Goal: Information Seeking & Learning: Learn about a topic

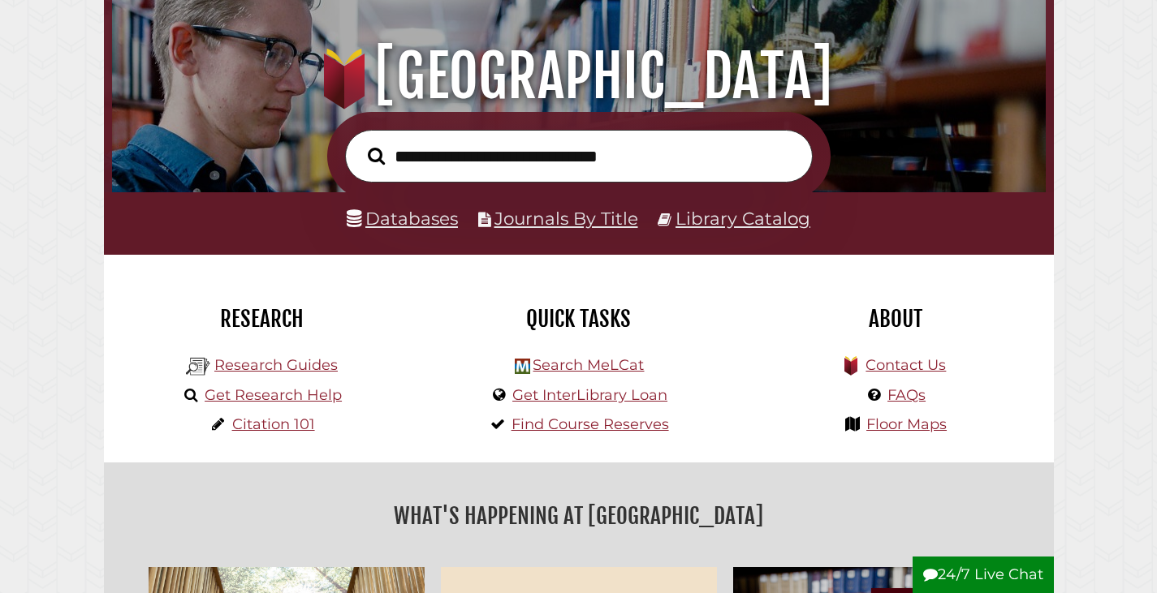
scroll to position [162, 0]
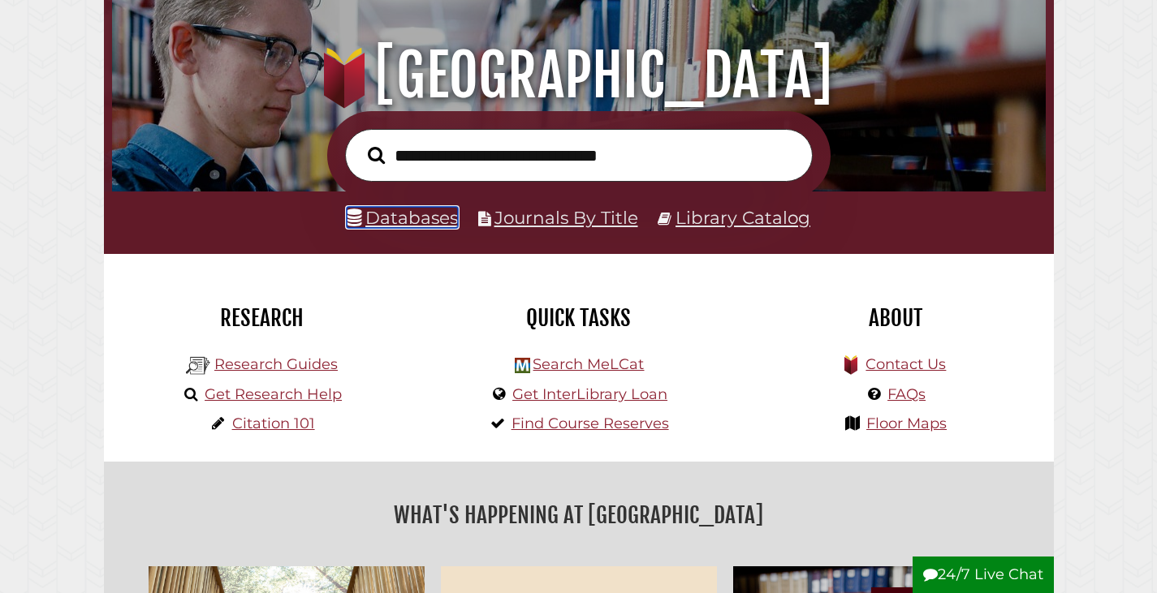
click at [402, 220] on link "Databases" at bounding box center [402, 217] width 111 height 21
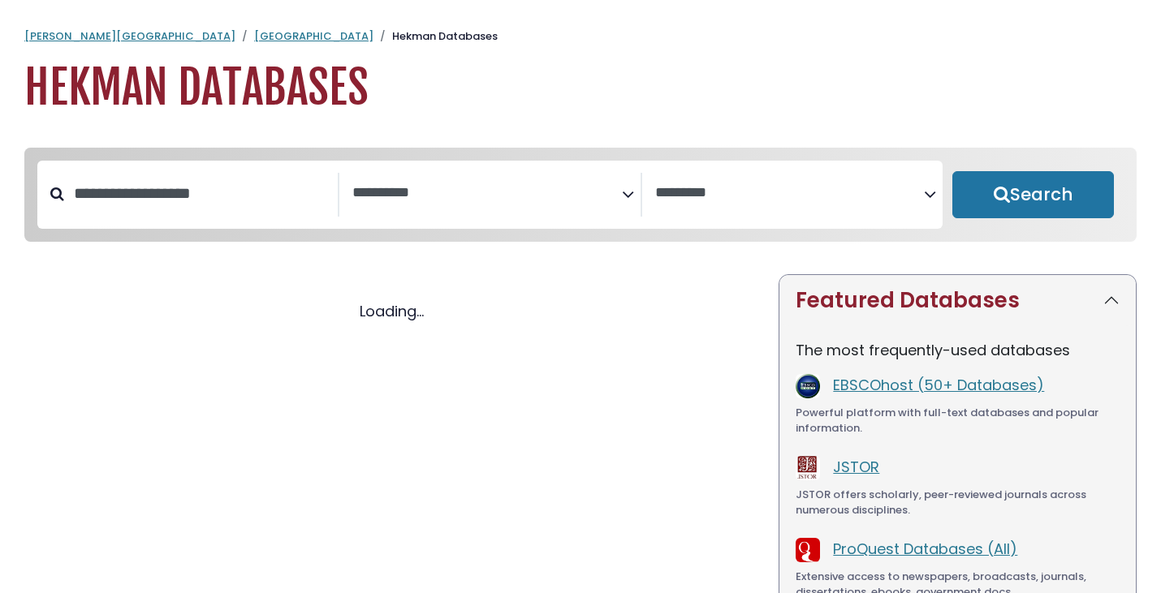
select select "Database Subject Filter"
select select "Database Vendors Filter"
select select "Database Subject Filter"
select select "Database Vendors Filter"
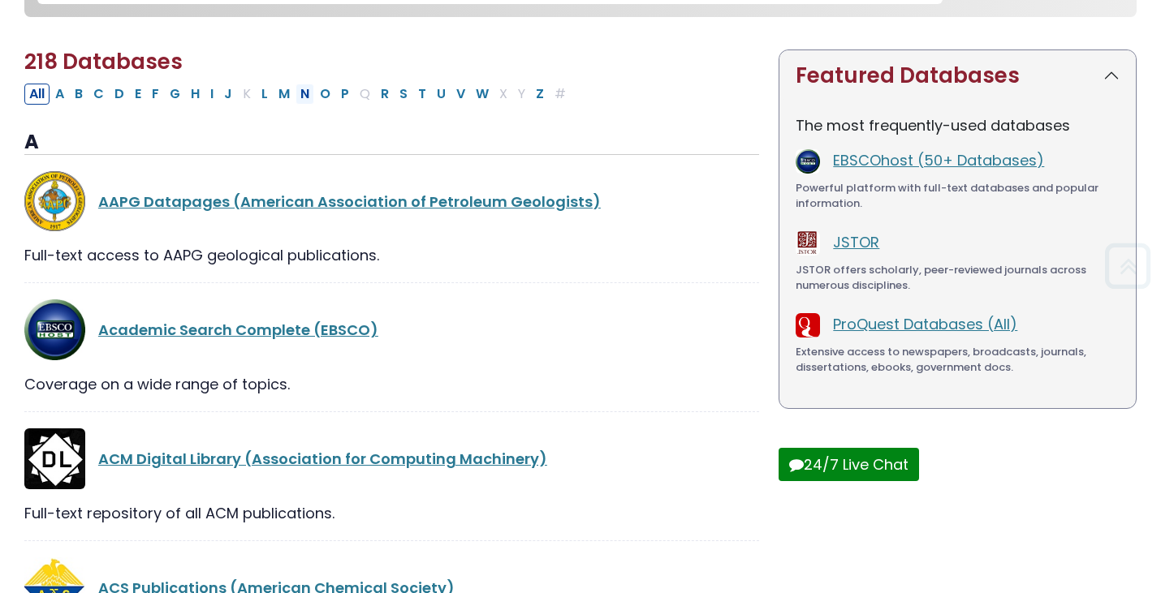
scroll to position [244, 0]
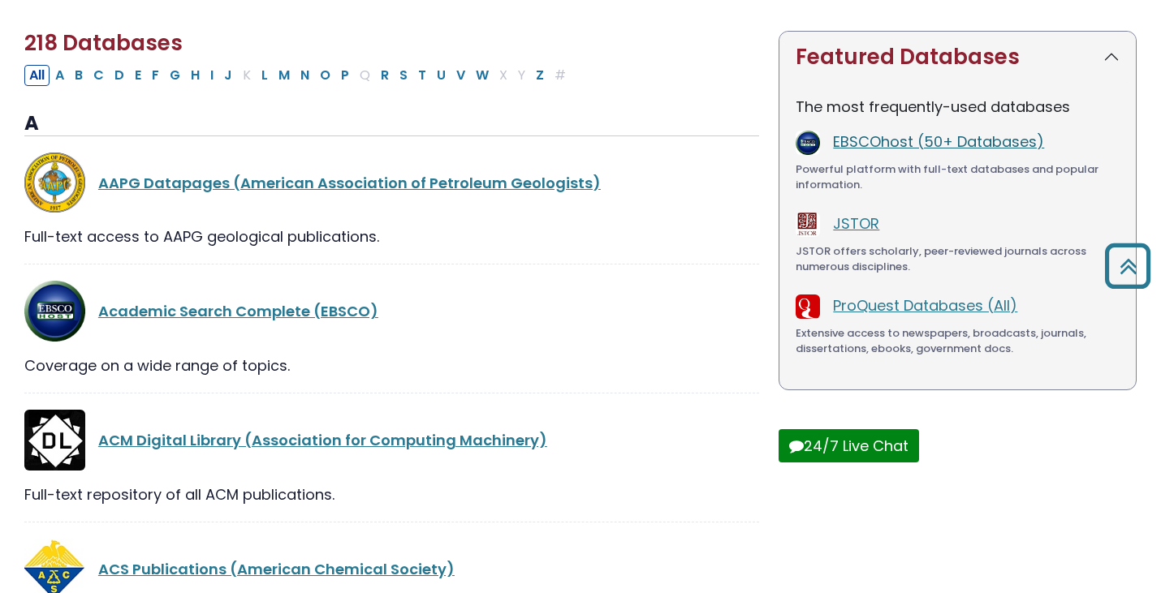
click at [915, 149] on link "EBSCOhost (50+ Databases)" at bounding box center [938, 141] width 211 height 20
